Goal: Find specific page/section: Find specific page/section

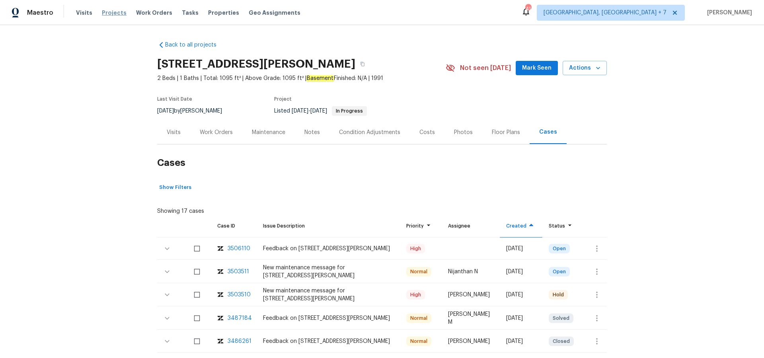
click at [113, 14] on span "Projects" at bounding box center [114, 13] width 25 height 8
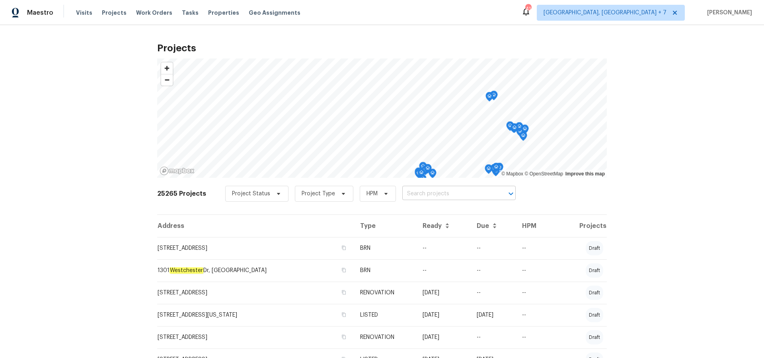
click at [451, 196] on input "text" at bounding box center [447, 194] width 91 height 12
type input "17837"
click at [455, 216] on li "[STREET_ADDRESS][PERSON_NAME]" at bounding box center [455, 211] width 116 height 13
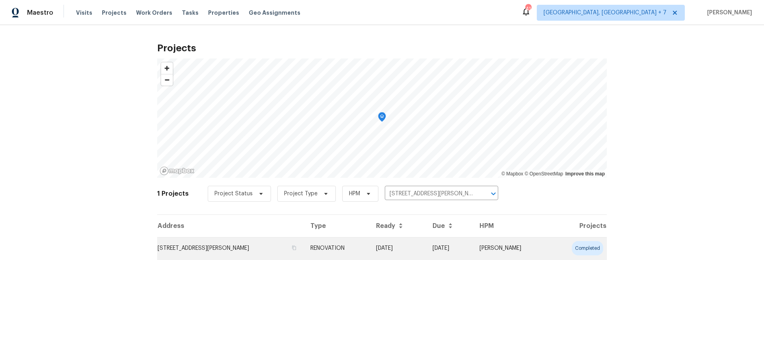
click at [180, 242] on td "[STREET_ADDRESS][PERSON_NAME]" at bounding box center [230, 248] width 147 height 22
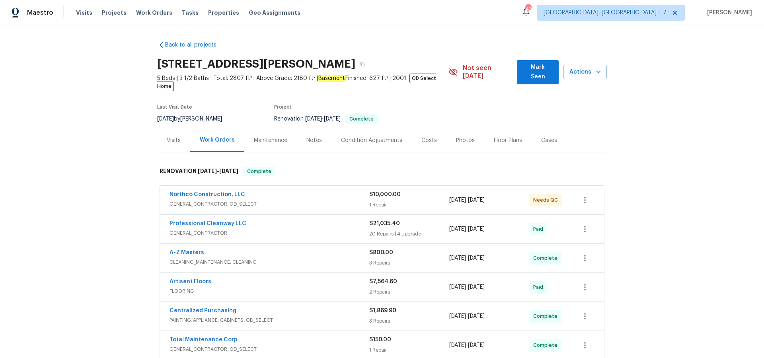
click at [168, 129] on div "Visits" at bounding box center [173, 140] width 33 height 23
